Goal: Transaction & Acquisition: Purchase product/service

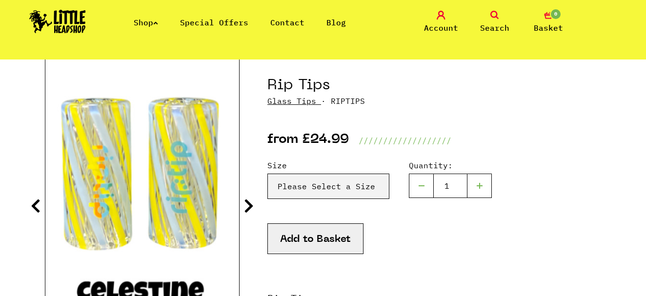
scroll to position [100, 0]
click at [278, 190] on select "Please Select a Size Rip Tips - Size 7 - Clear - £24.99 (Out of Stock) Rip Tips…" at bounding box center [328, 186] width 122 height 25
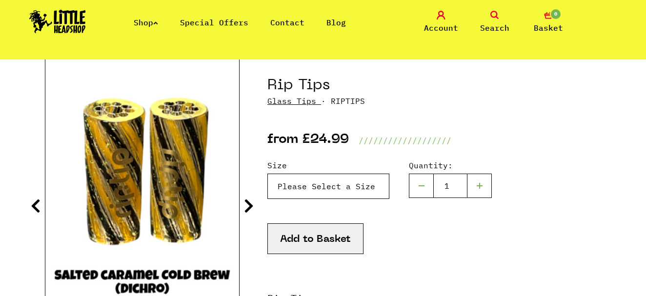
select select "1935"
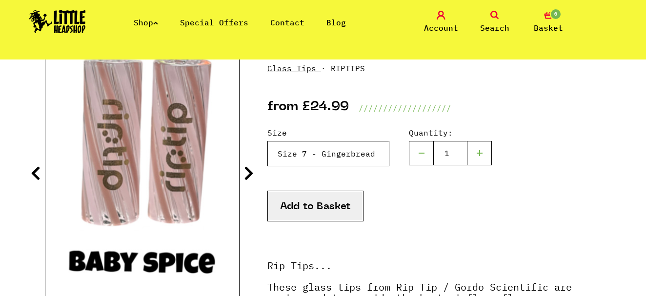
scroll to position [152, 0]
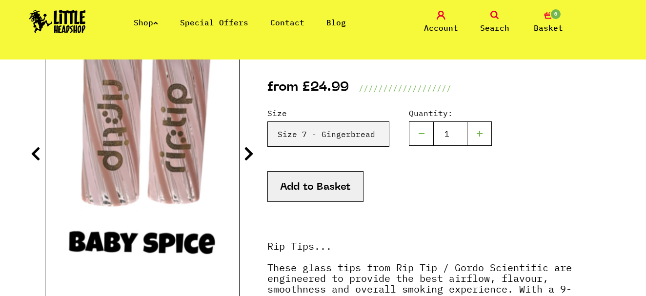
click at [249, 152] on icon at bounding box center [249, 154] width 10 height 16
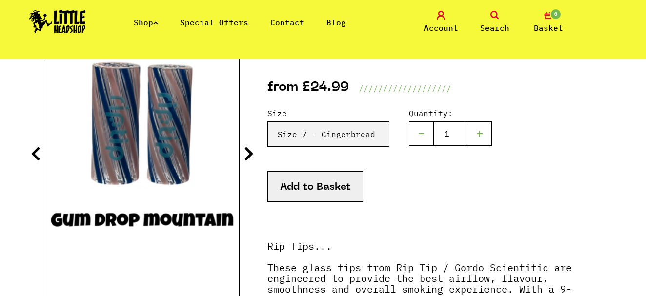
click at [249, 152] on icon at bounding box center [249, 154] width 10 height 16
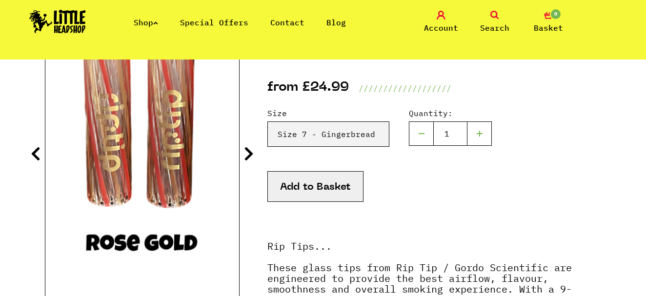
click at [249, 152] on icon at bounding box center [249, 154] width 10 height 16
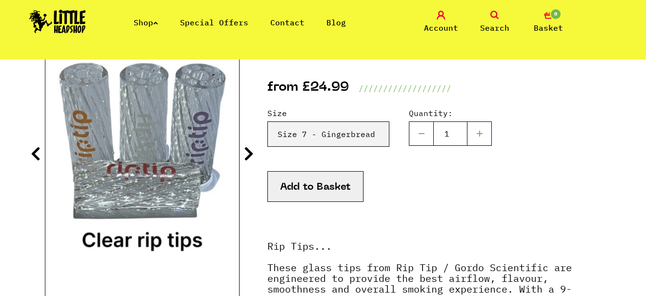
click at [249, 152] on icon at bounding box center [249, 154] width 10 height 16
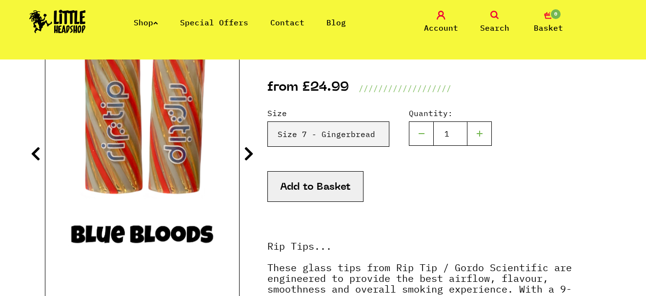
click at [249, 152] on icon at bounding box center [249, 154] width 10 height 16
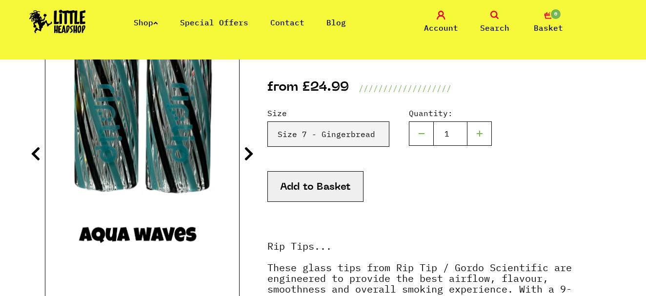
click at [249, 152] on icon at bounding box center [249, 154] width 10 height 16
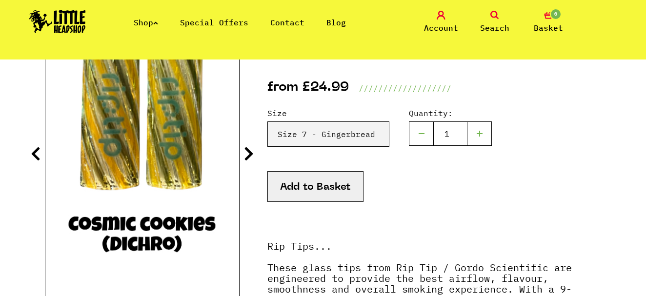
click at [249, 152] on icon at bounding box center [249, 154] width 10 height 16
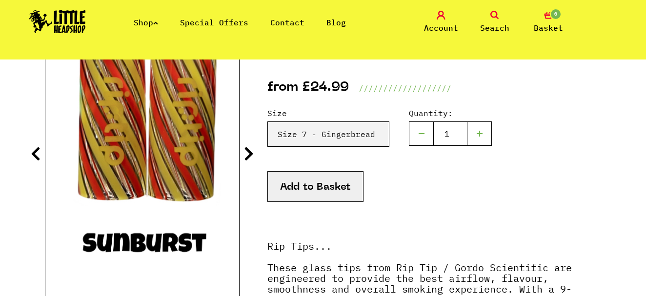
click at [249, 152] on icon at bounding box center [249, 154] width 10 height 16
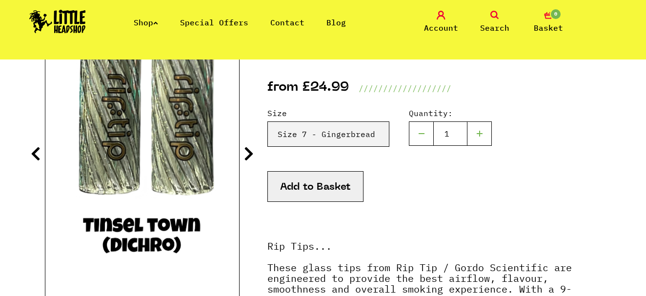
click at [249, 152] on icon at bounding box center [249, 154] width 10 height 16
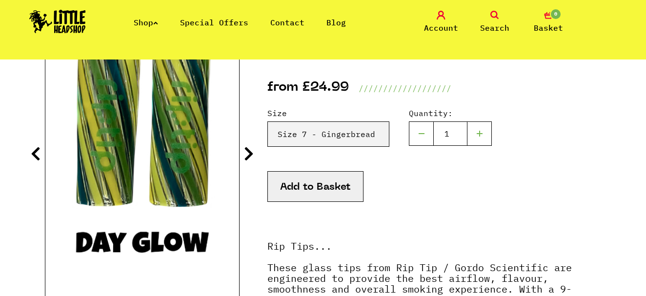
click at [249, 152] on icon at bounding box center [249, 154] width 10 height 16
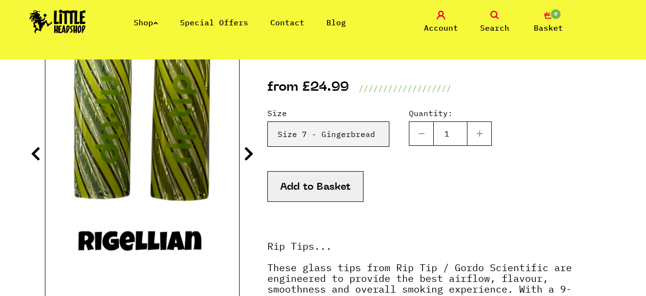
click at [249, 152] on icon at bounding box center [249, 154] width 10 height 16
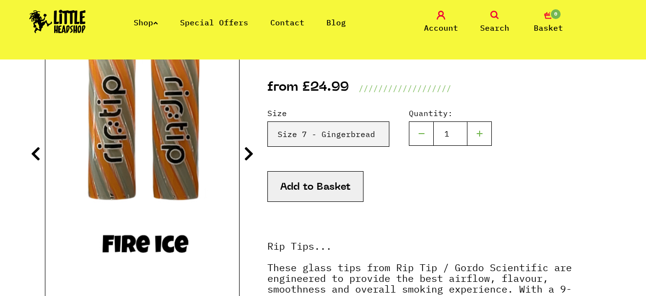
click at [249, 152] on icon at bounding box center [249, 154] width 10 height 16
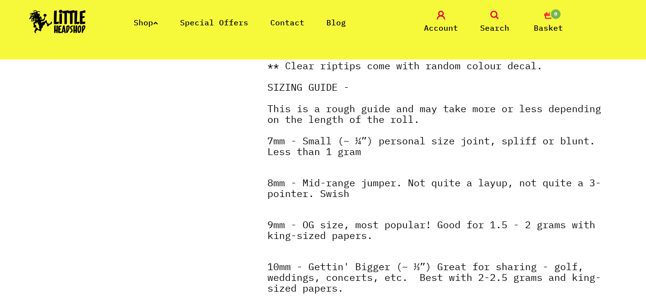
scroll to position [626, 0]
